Goal: Task Accomplishment & Management: Manage account settings

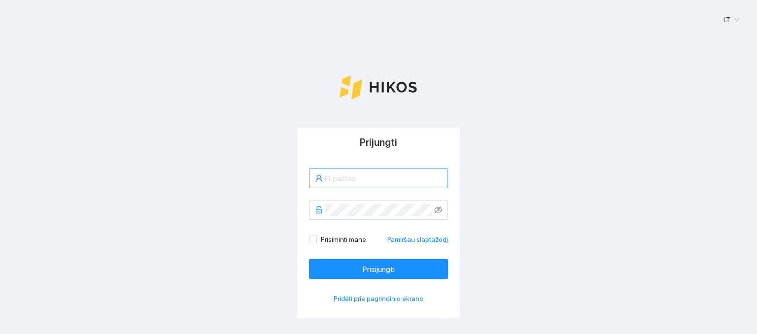
click at [336, 186] on span at bounding box center [378, 179] width 139 height 20
click at [353, 178] on input "text" at bounding box center [383, 179] width 117 height 12
click at [396, 179] on input "mindaugas.peleckas" at bounding box center [383, 179] width 117 height 12
type input "[EMAIL_ADDRESS][DOMAIN_NAME]"
click at [440, 213] on span at bounding box center [378, 210] width 139 height 20
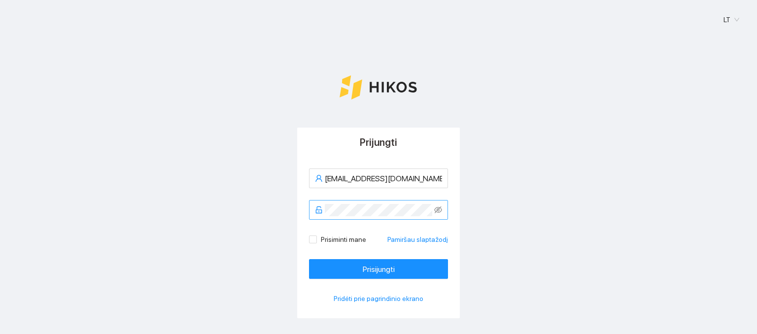
click at [429, 206] on span at bounding box center [378, 210] width 139 height 20
click at [435, 213] on icon "eye-invisible" at bounding box center [438, 210] width 8 height 8
click at [435, 213] on icon "eye" at bounding box center [438, 210] width 8 height 8
click at [392, 266] on button "Prisijungti" at bounding box center [378, 269] width 139 height 20
click at [309, 240] on input "Prisiminti mane" at bounding box center [312, 239] width 7 height 7
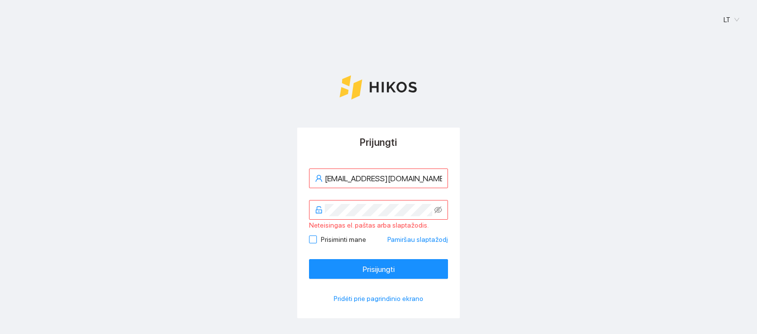
checkbox input "true"
click at [389, 265] on span "Prisijungti" at bounding box center [379, 269] width 32 height 12
click at [436, 175] on input "[EMAIL_ADDRESS][DOMAIN_NAME]" at bounding box center [383, 179] width 117 height 12
click at [436, 225] on div "Neteisingas el. paštas arba slaptažodis." at bounding box center [378, 225] width 139 height 11
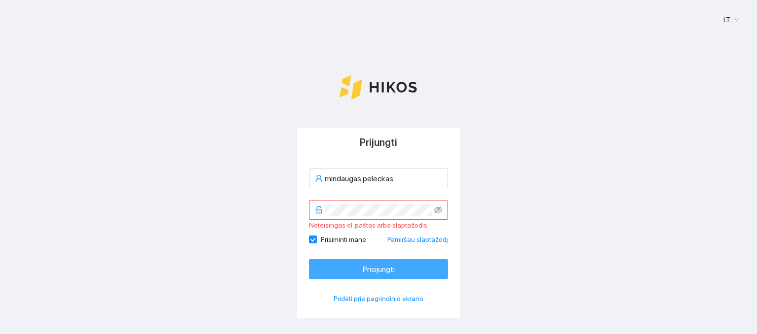
click at [408, 267] on button "Prisijungti" at bounding box center [378, 269] width 139 height 20
click at [399, 181] on input "mindaugas.peleckas" at bounding box center [383, 179] width 117 height 12
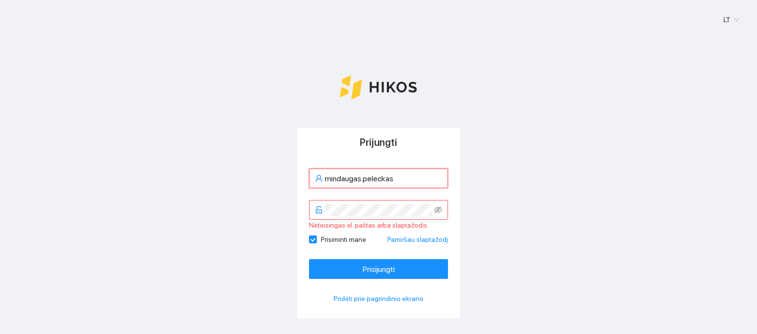
type input "[EMAIL_ADDRESS][DOMAIN_NAME]"
click at [434, 213] on icon "eye-invisible" at bounding box center [438, 210] width 8 height 8
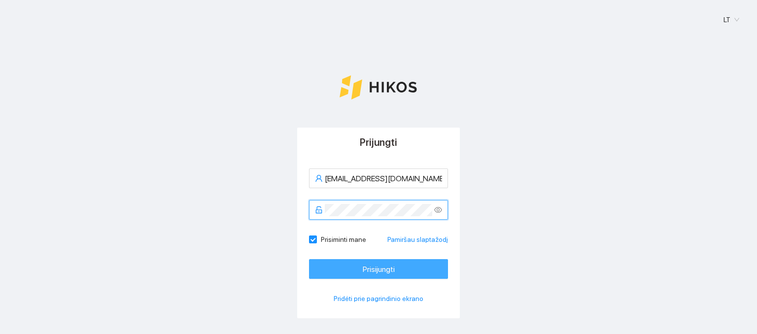
click at [393, 273] on button "Prisijungti" at bounding box center [378, 269] width 139 height 20
